Goal: Information Seeking & Learning: Learn about a topic

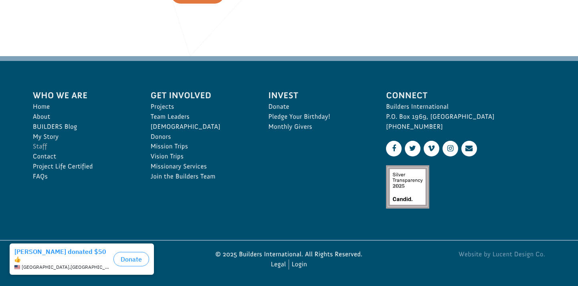
scroll to position [1216, 0]
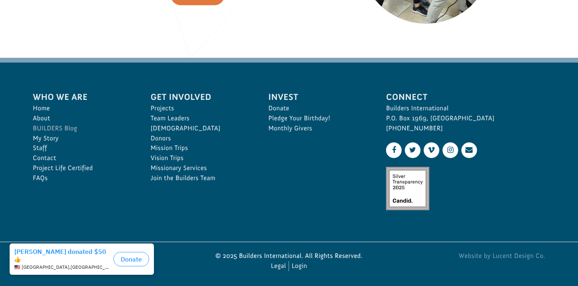
click at [58, 127] on link "BUILDERS Blog" at bounding box center [83, 129] width 100 height 10
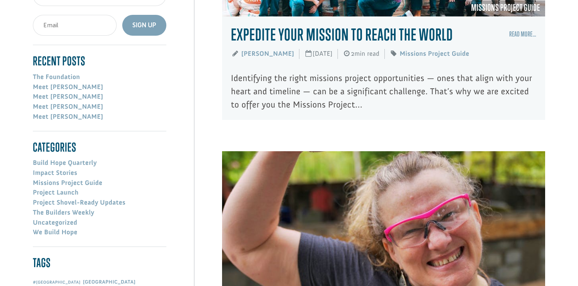
scroll to position [272, 0]
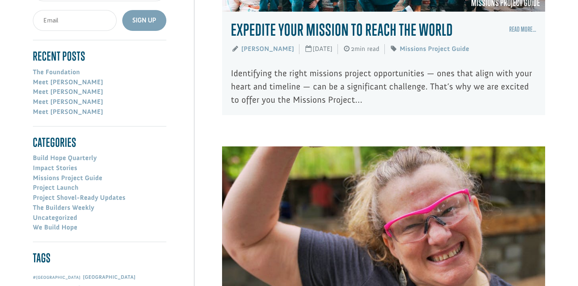
click at [306, 24] on link "Expedite Your Mission to Reach the World" at bounding box center [342, 29] width 222 height 19
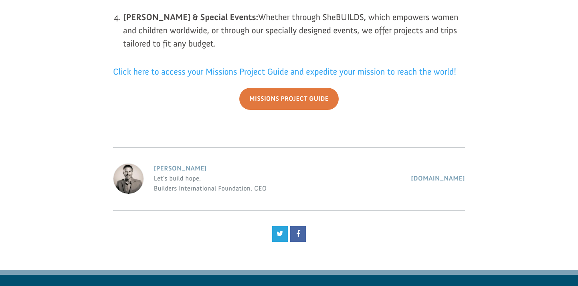
scroll to position [767, 0]
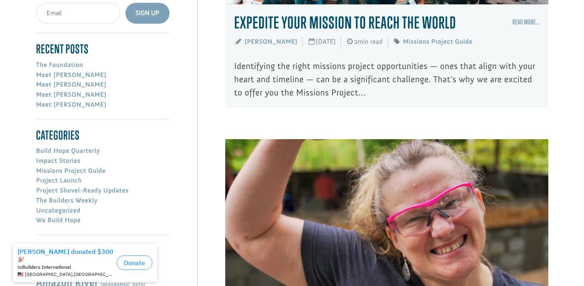
scroll to position [247, 0]
